Goal: Navigation & Orientation: Find specific page/section

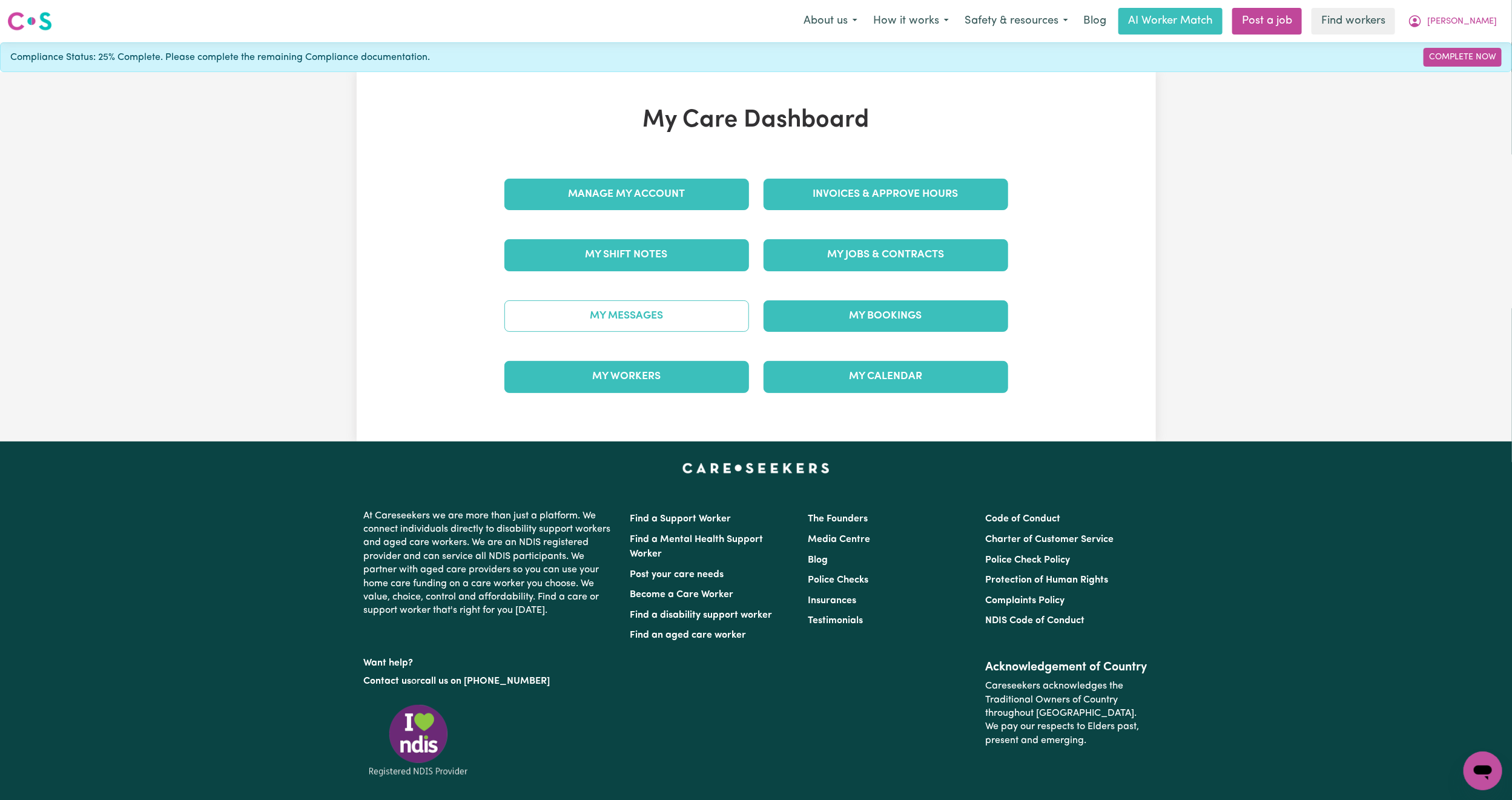
click at [602, 315] on link "My Messages" at bounding box center [627, 316] width 245 height 32
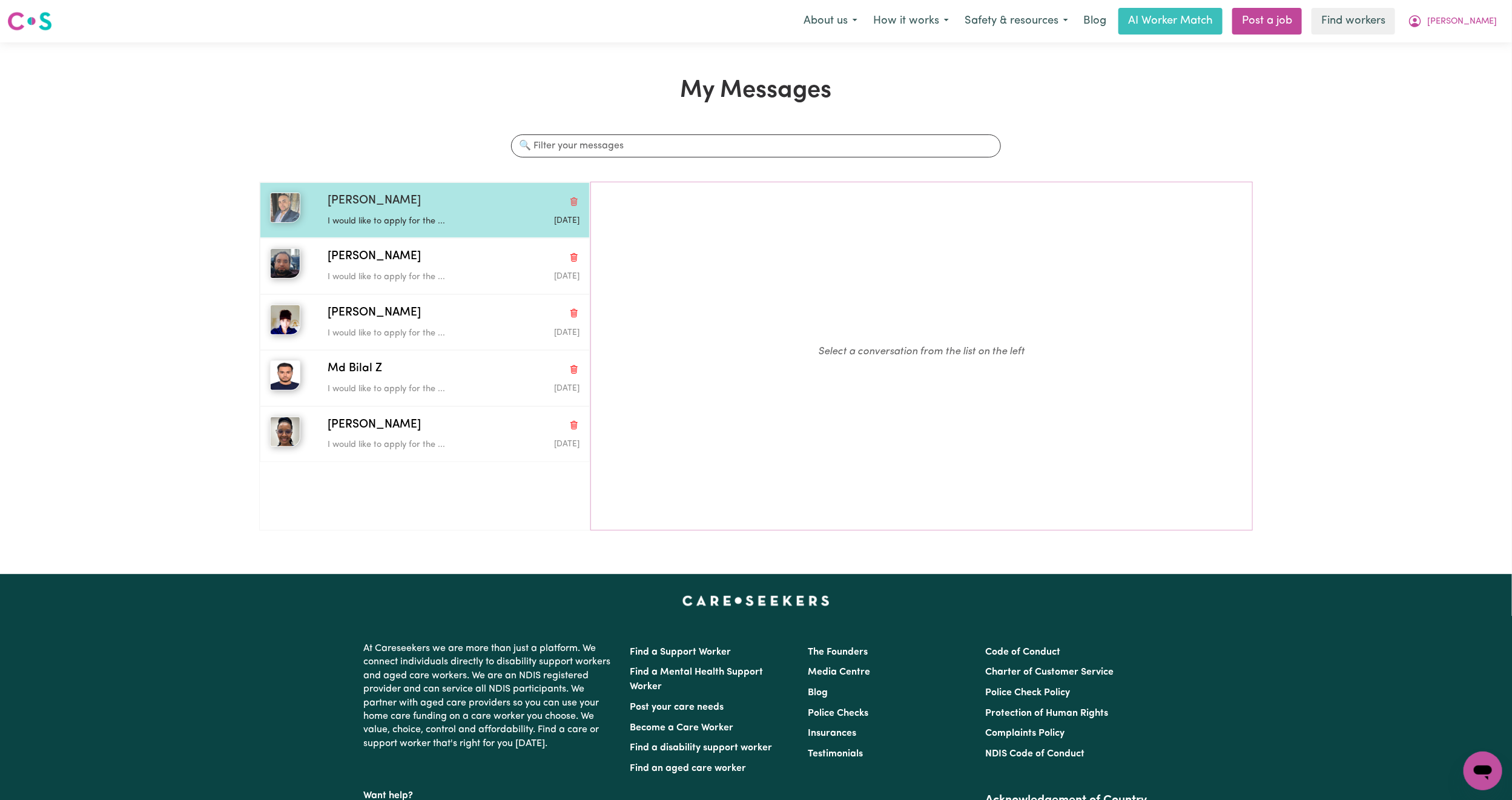
click at [462, 210] on div "Edwin G" at bounding box center [454, 202] width 252 height 17
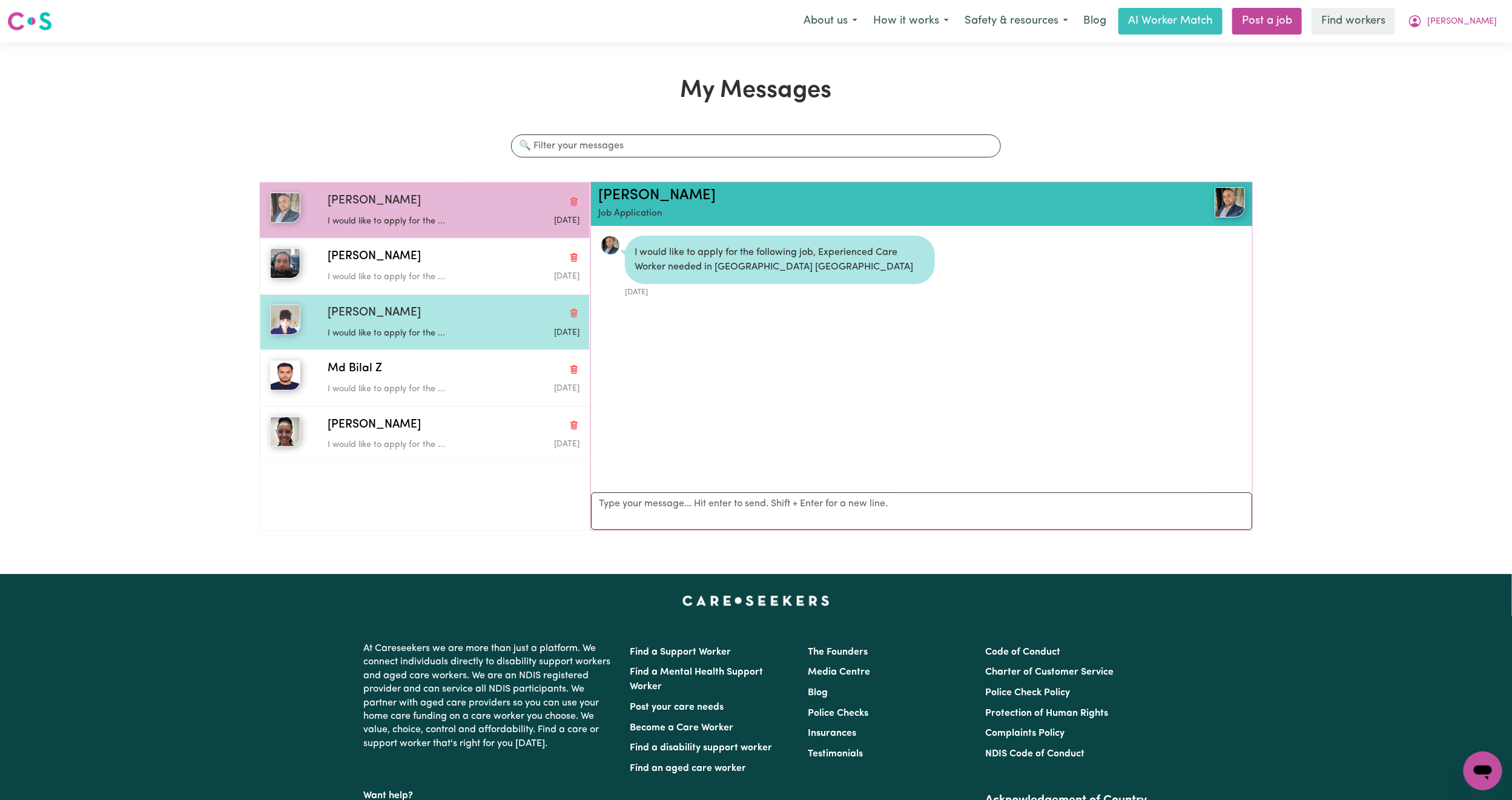
scroll to position [8, 0]
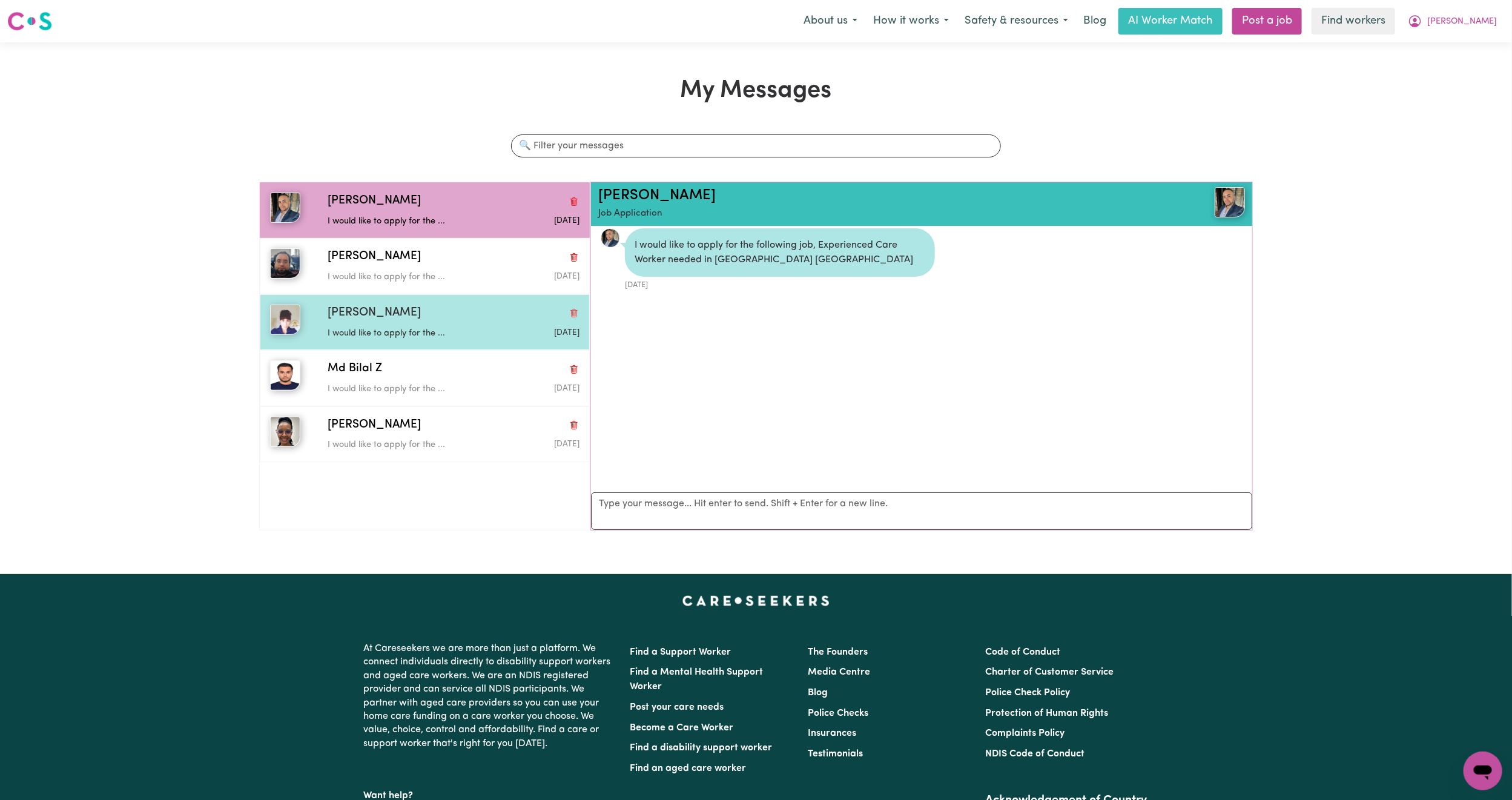
click at [462, 297] on div "Claudia G I would like to apply for the ... Sep 10 2025" at bounding box center [425, 322] width 330 height 56
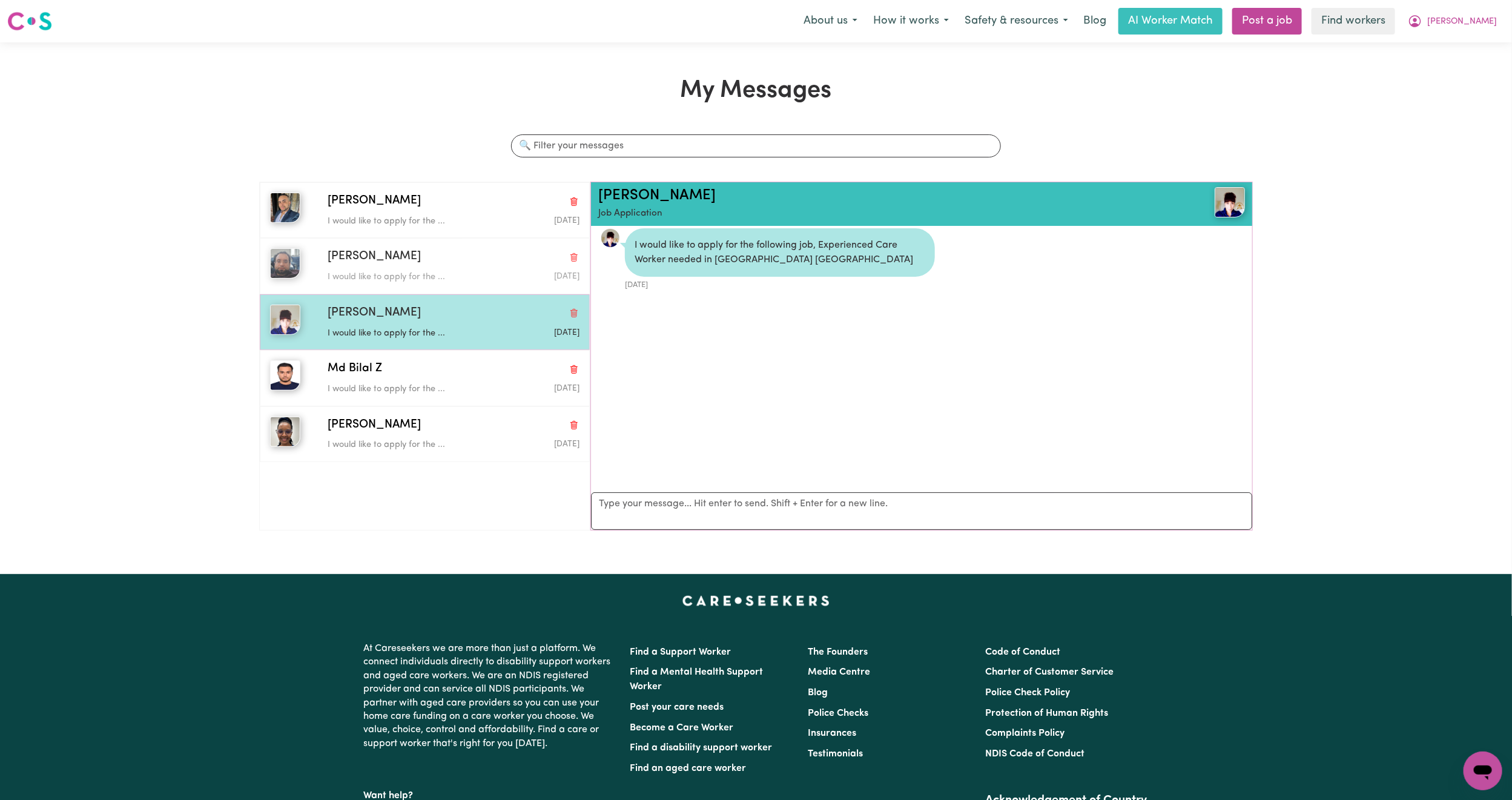
drag, startPoint x: 451, startPoint y: 263, endPoint x: 442, endPoint y: 327, distance: 64.6
click at [451, 269] on div "Ahmad S I would like to apply for the ... Sep 11 2025" at bounding box center [451, 266] width 258 height 35
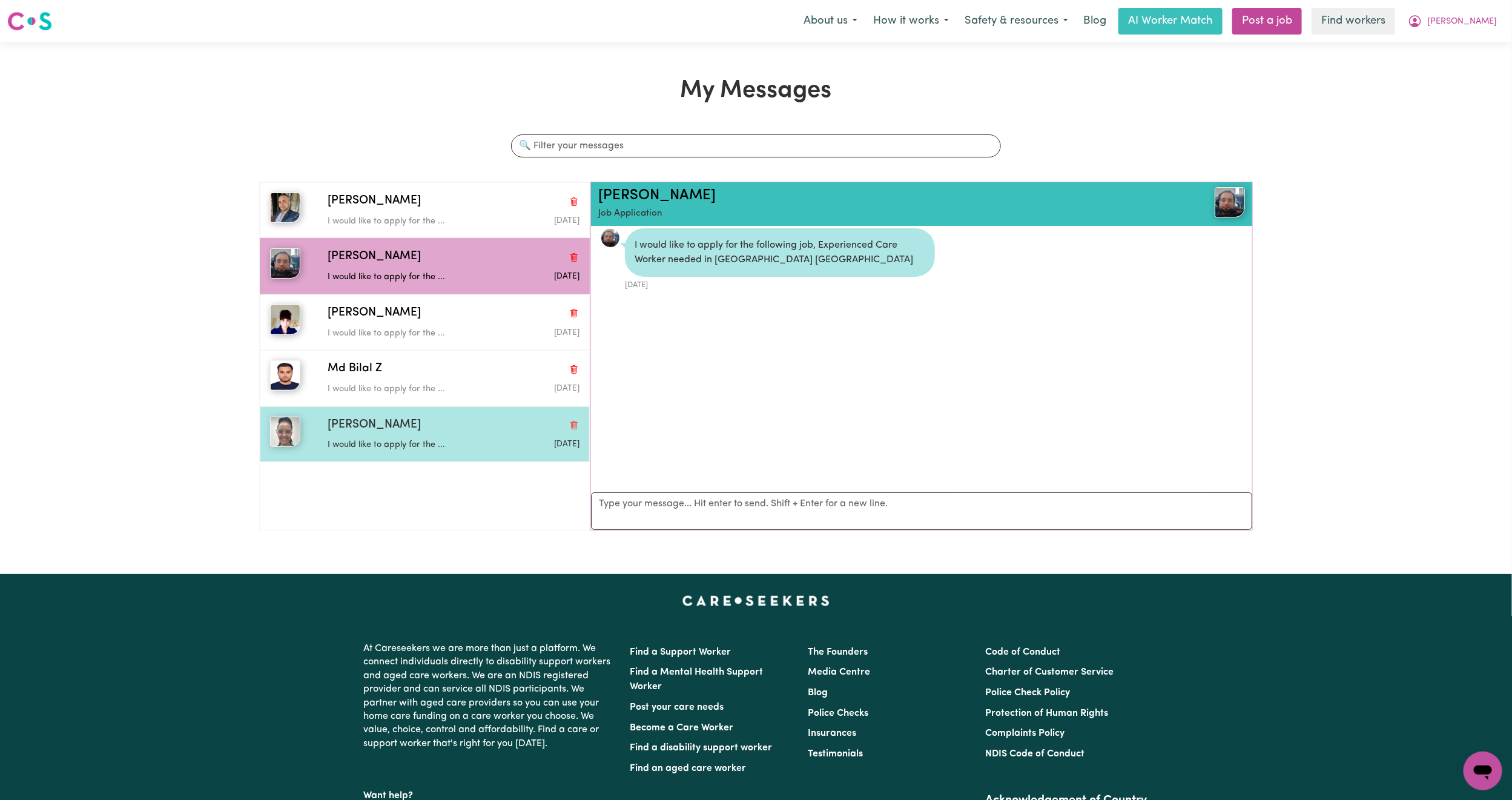
click at [413, 433] on div "Francisca C" at bounding box center [454, 425] width 252 height 17
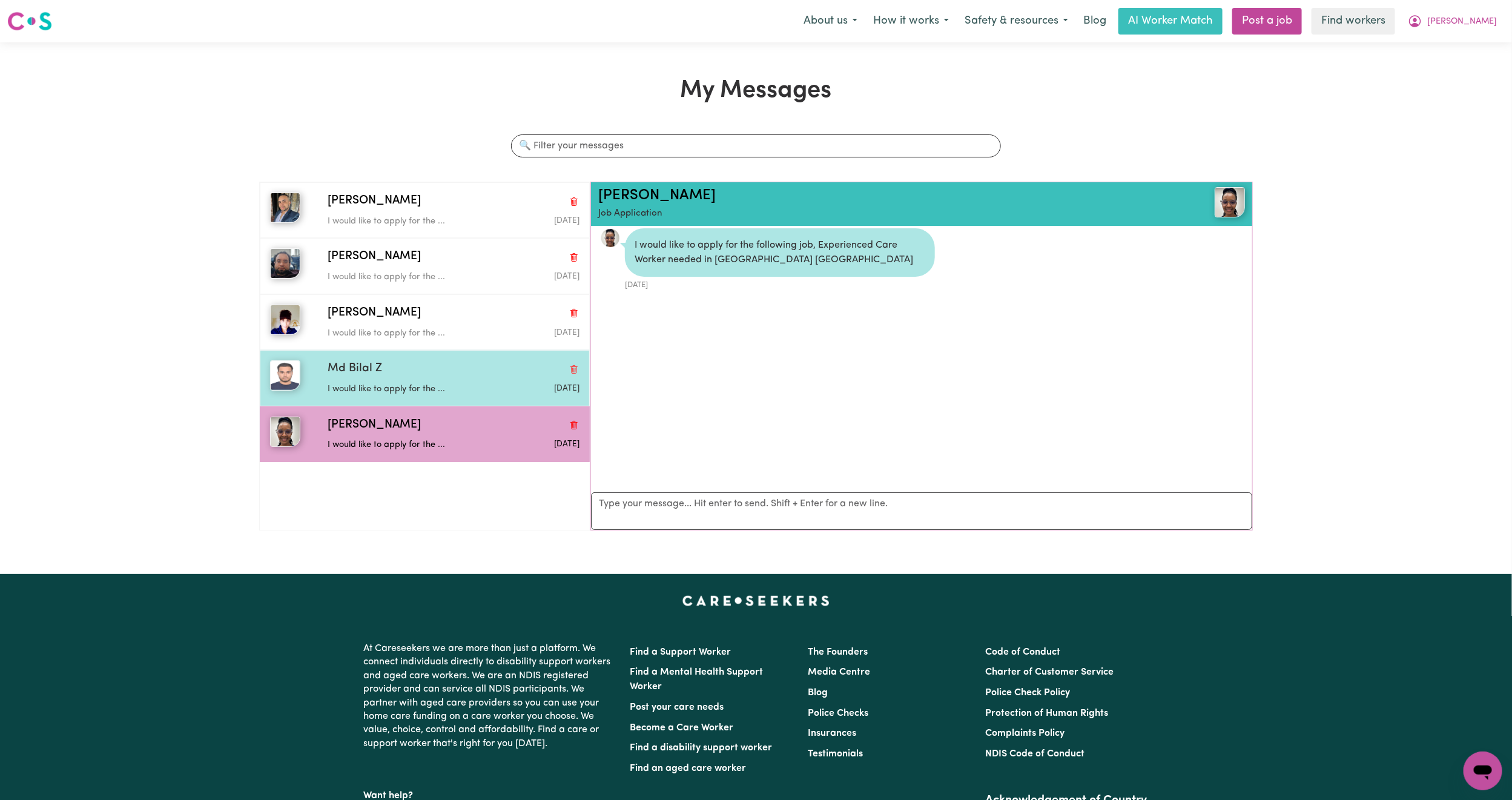
click at [416, 388] on p "I would like to apply for the ..." at bounding box center [412, 390] width 168 height 13
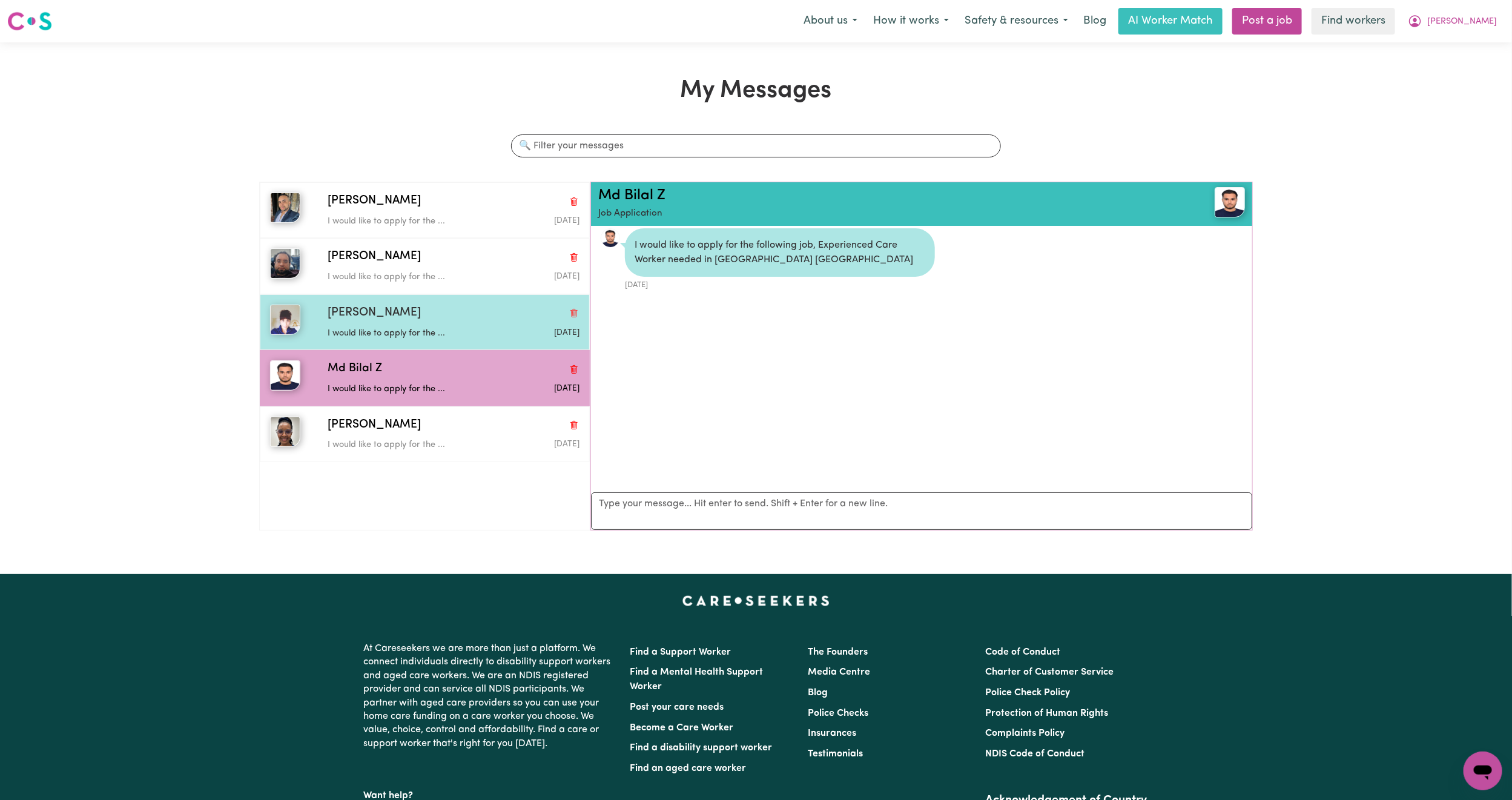
click at [421, 336] on p "I would like to apply for the ..." at bounding box center [412, 334] width 168 height 13
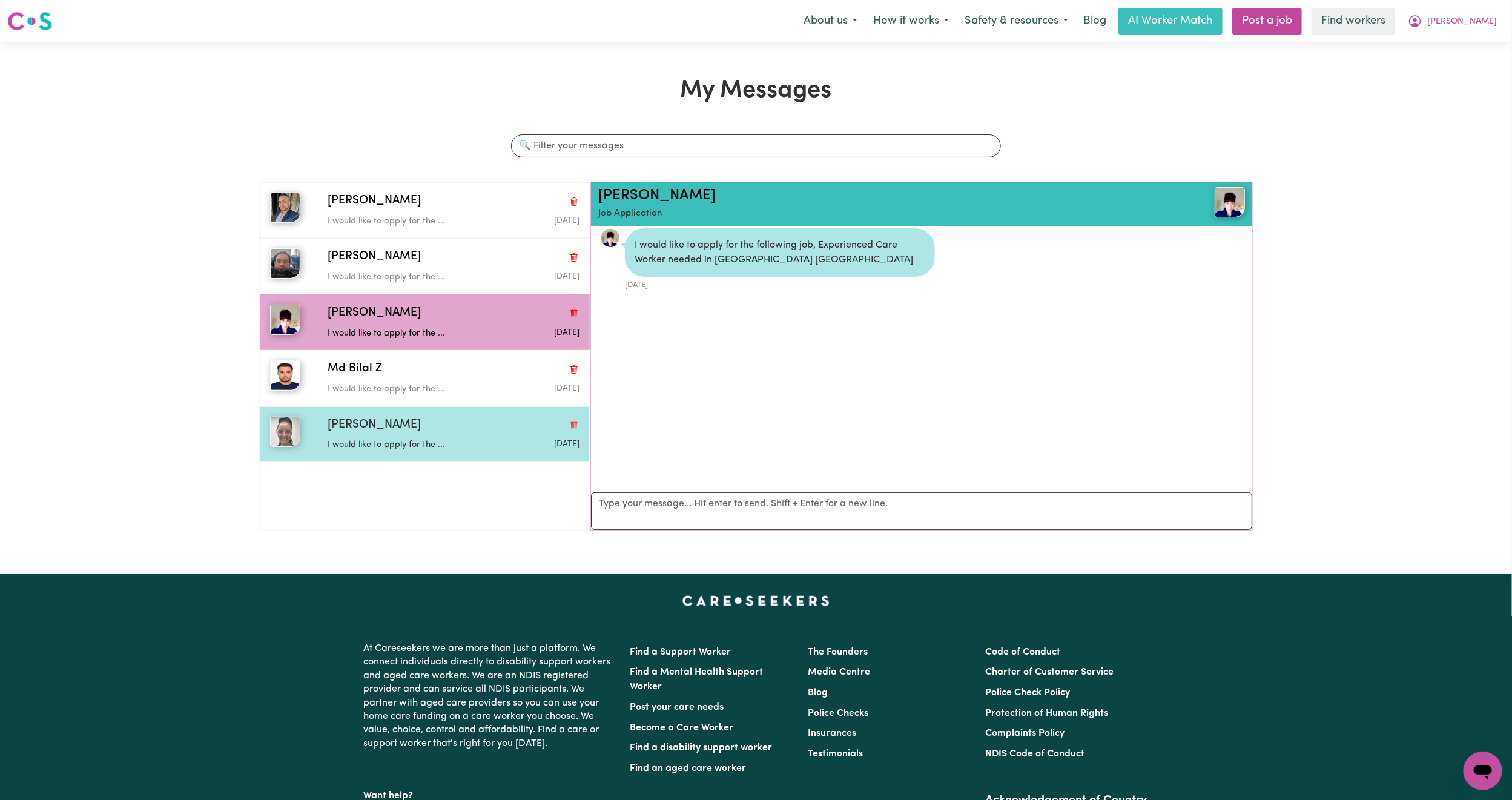
click at [413, 451] on p "I would like to apply for the ..." at bounding box center [412, 445] width 168 height 13
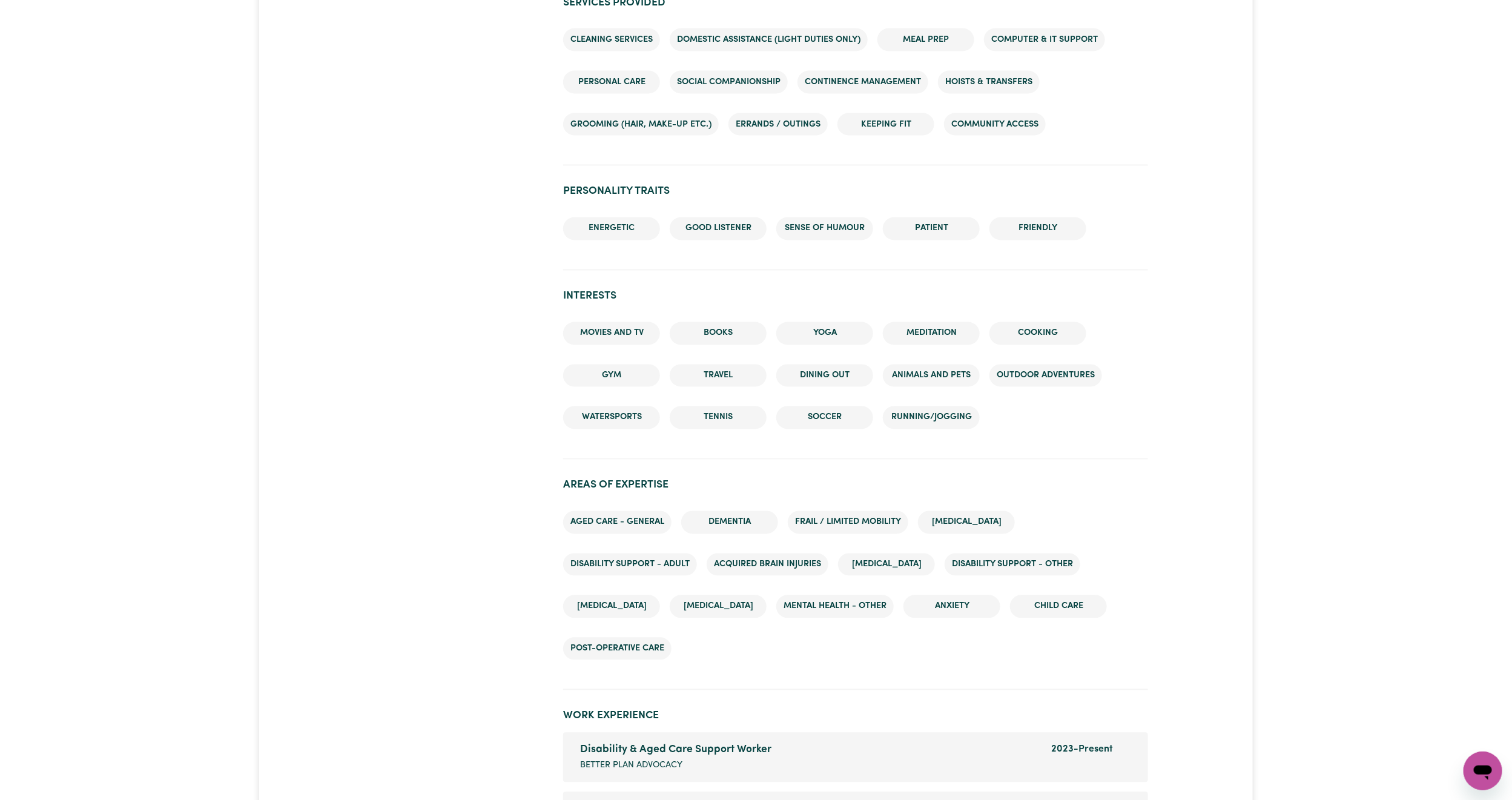
scroll to position [1272, 0]
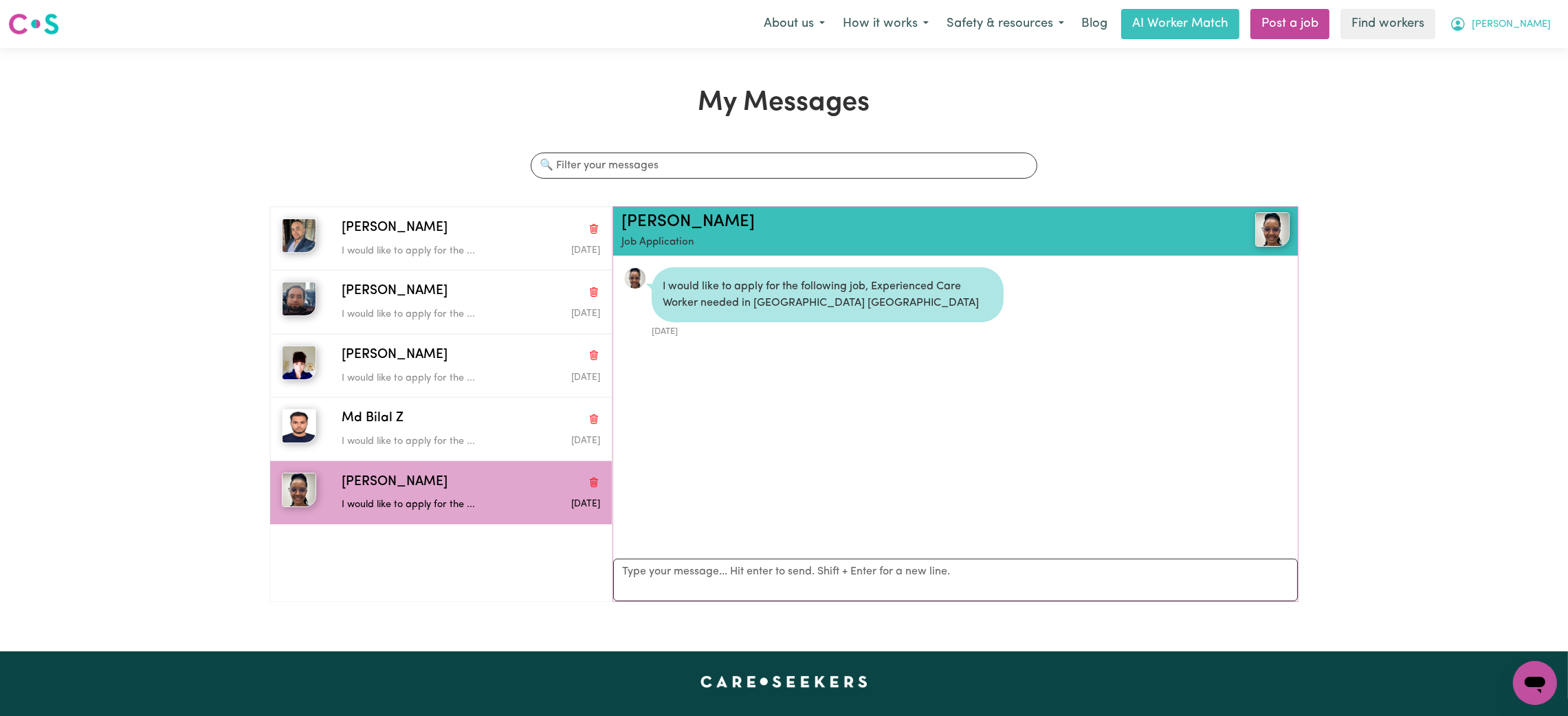
scroll to position [8, 0]
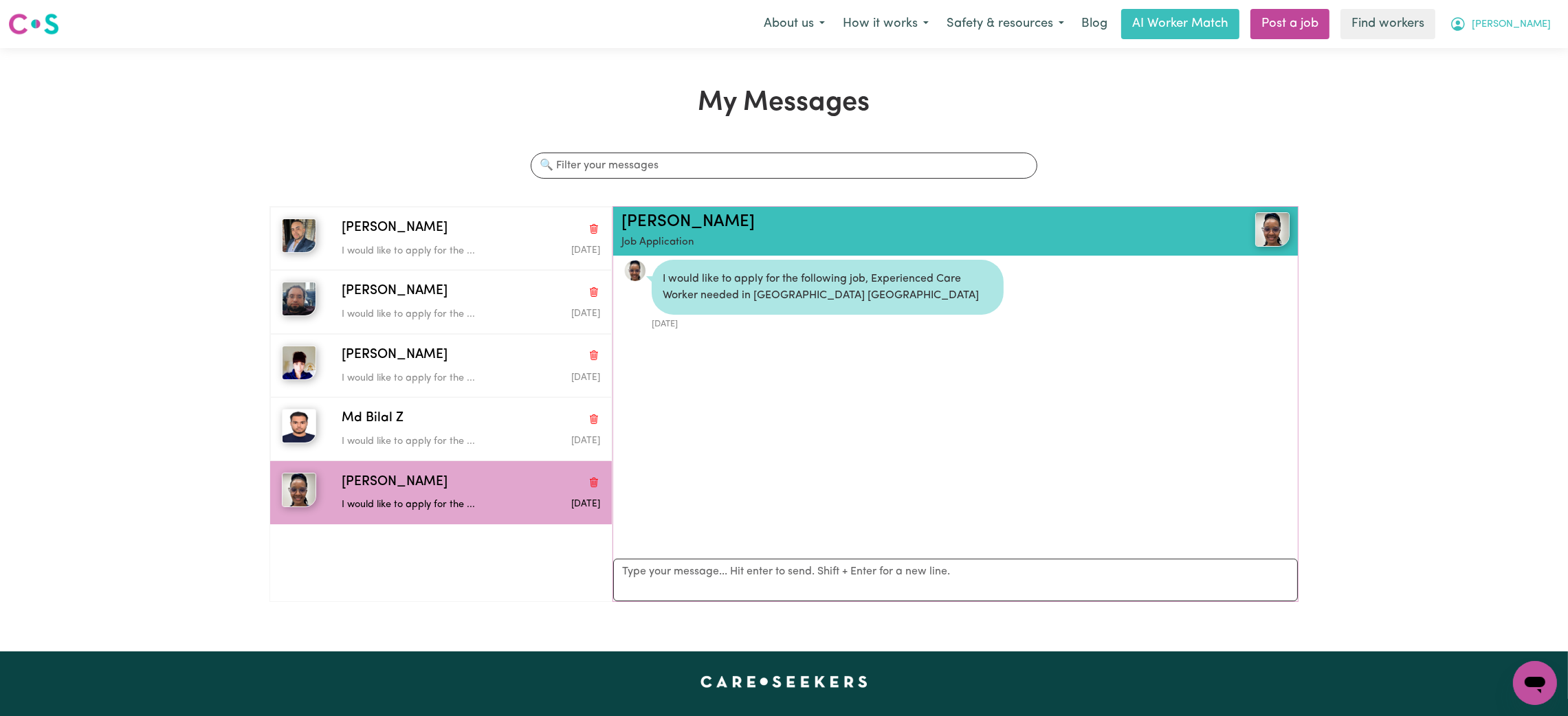
click at [1554, 27] on button "[PERSON_NAME]" at bounding box center [1500, 24] width 119 height 29
click at [1514, 82] on link "Logout" at bounding box center [1505, 79] width 108 height 26
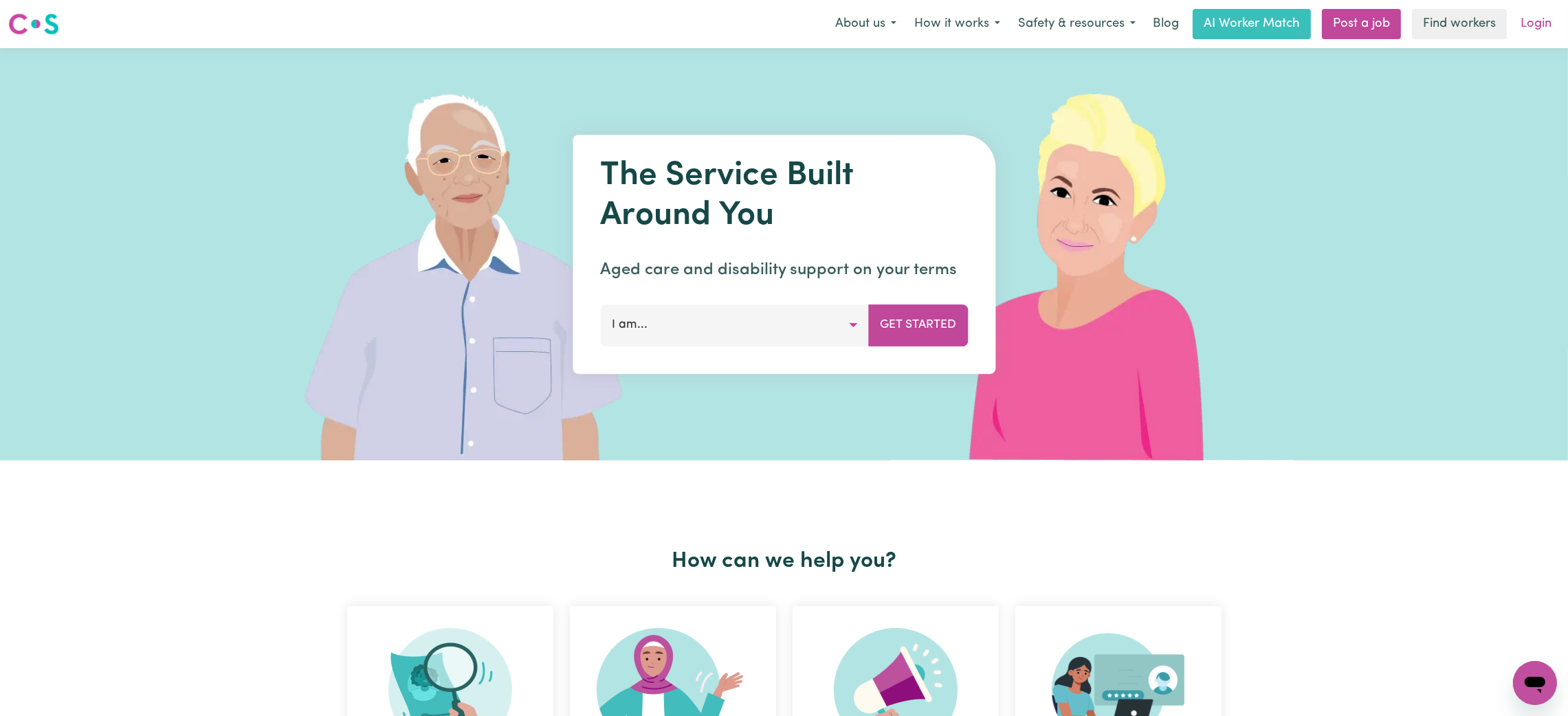
click at [1540, 32] on link "Login" at bounding box center [1536, 24] width 47 height 31
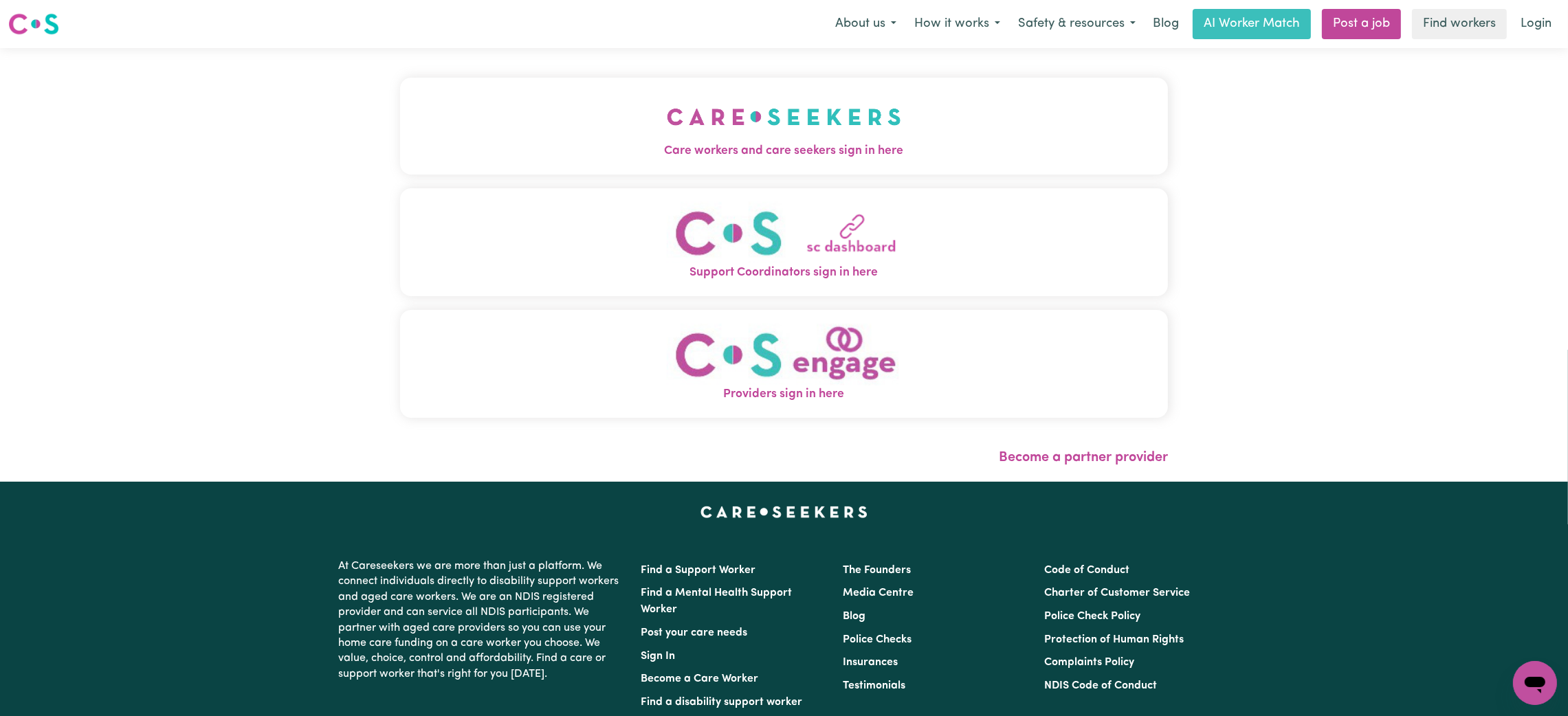
click at [601, 114] on button "Care workers and care seekers sign in here" at bounding box center [784, 126] width 768 height 96
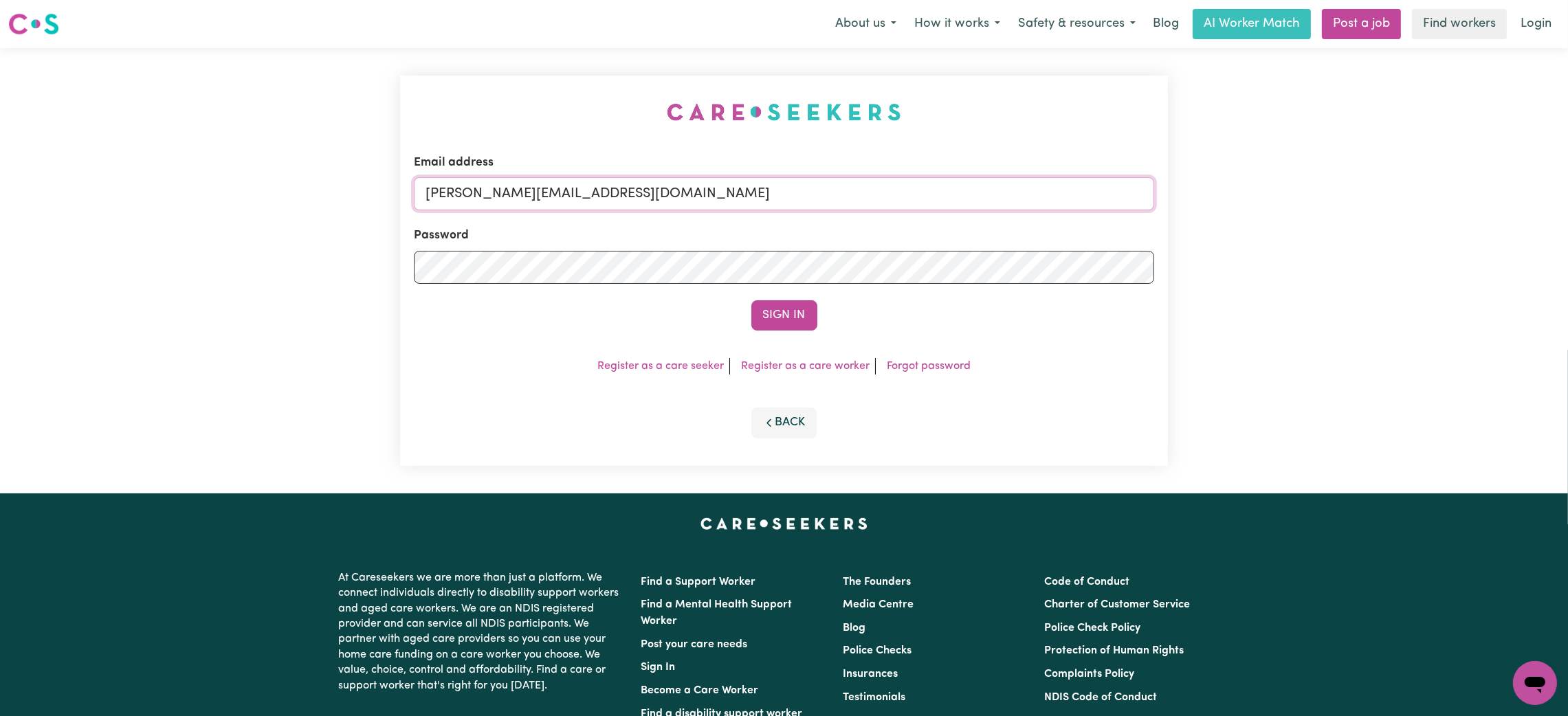
click at [505, 180] on input "mikayla+engage@careseekers.com.au" at bounding box center [784, 194] width 741 height 33
drag, startPoint x: 500, startPoint y: 192, endPoint x: 819, endPoint y: 195, distance: 319.0
click at [819, 195] on input "superuser~mikayla@careseekers.com.au" at bounding box center [784, 194] width 741 height 33
type input "superuser~atimasaxena@hotmail.com"
drag, startPoint x: 785, startPoint y: 332, endPoint x: 776, endPoint y: 323, distance: 12.7
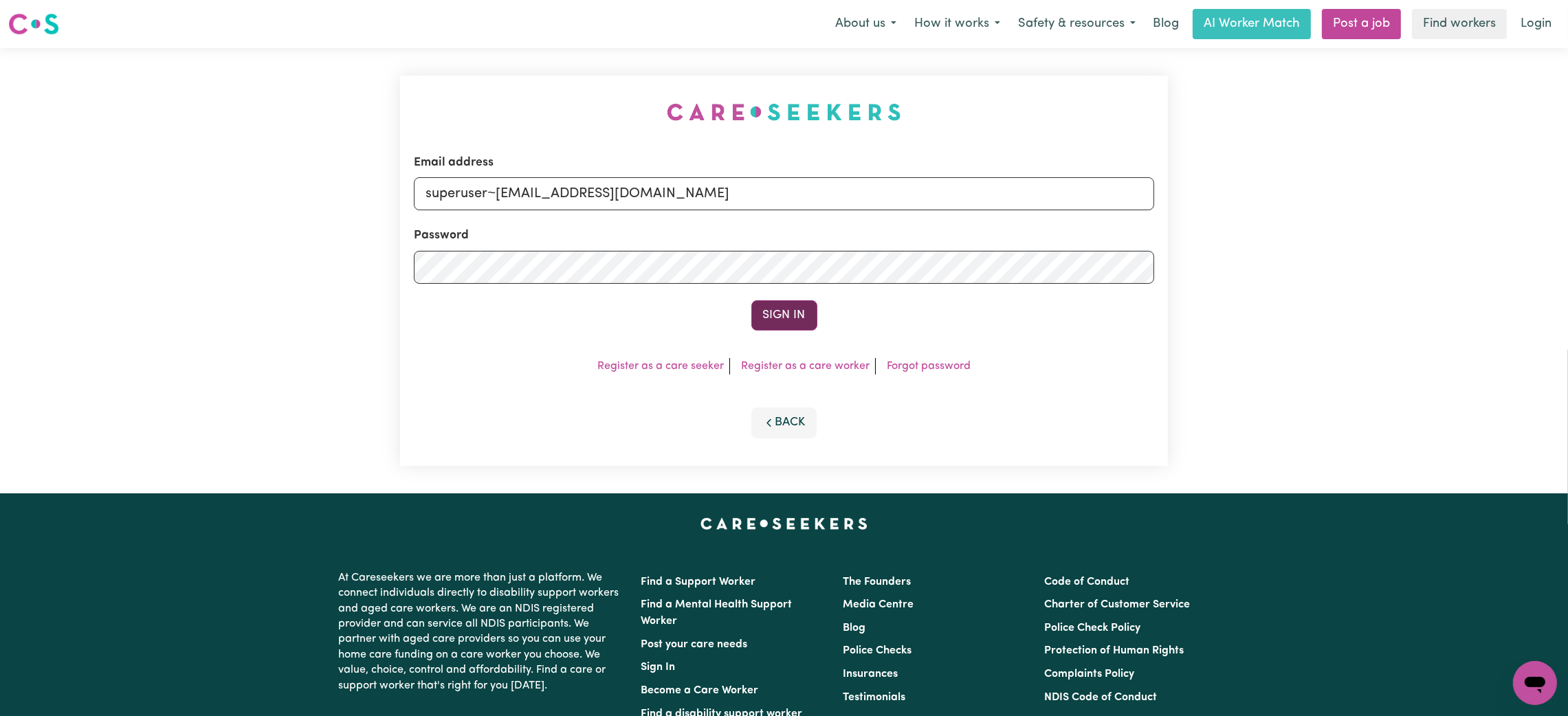
click at [776, 323] on div "Email address superuser~atimasaxena@hotmail.com Password Sign In Register as a …" at bounding box center [784, 271] width 768 height 390
click at [776, 323] on button "Sign In" at bounding box center [784, 316] width 66 height 31
